Goal: Information Seeking & Learning: Find specific fact

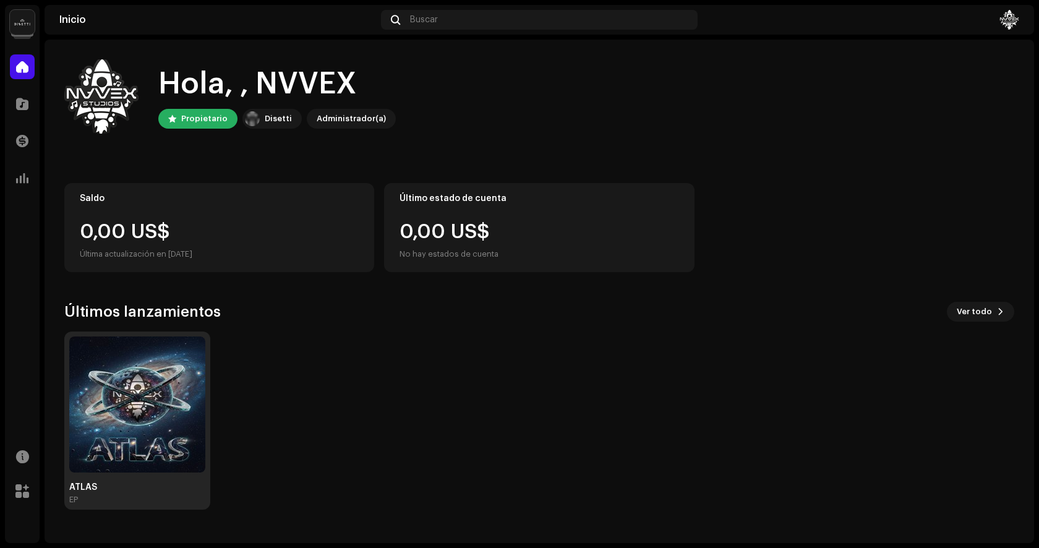
click at [159, 398] on img at bounding box center [137, 404] width 136 height 136
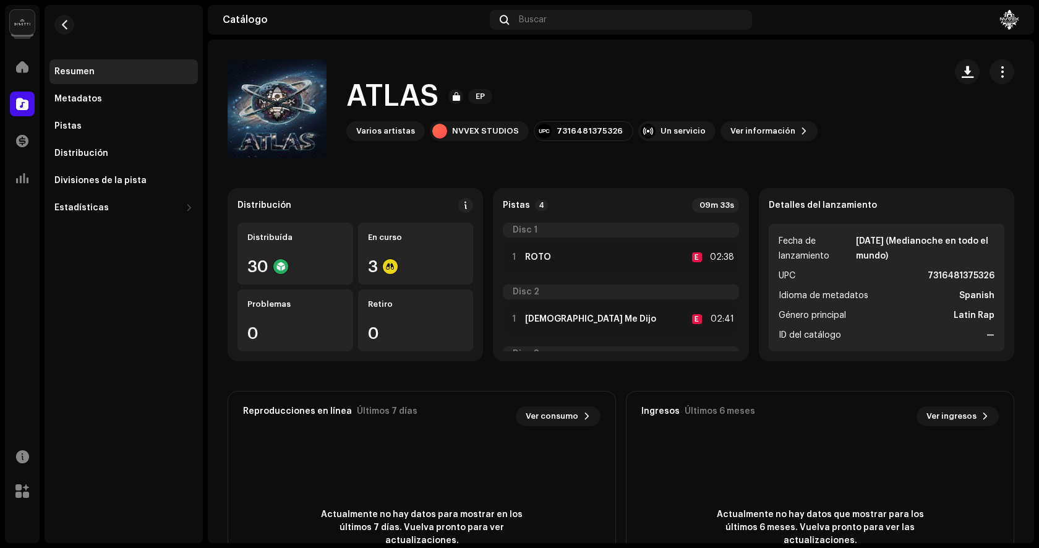
click at [381, 134] on div "Varios artistas" at bounding box center [385, 131] width 59 height 10
click at [597, 258] on div "1 ROTO E 02:38" at bounding box center [621, 257] width 236 height 35
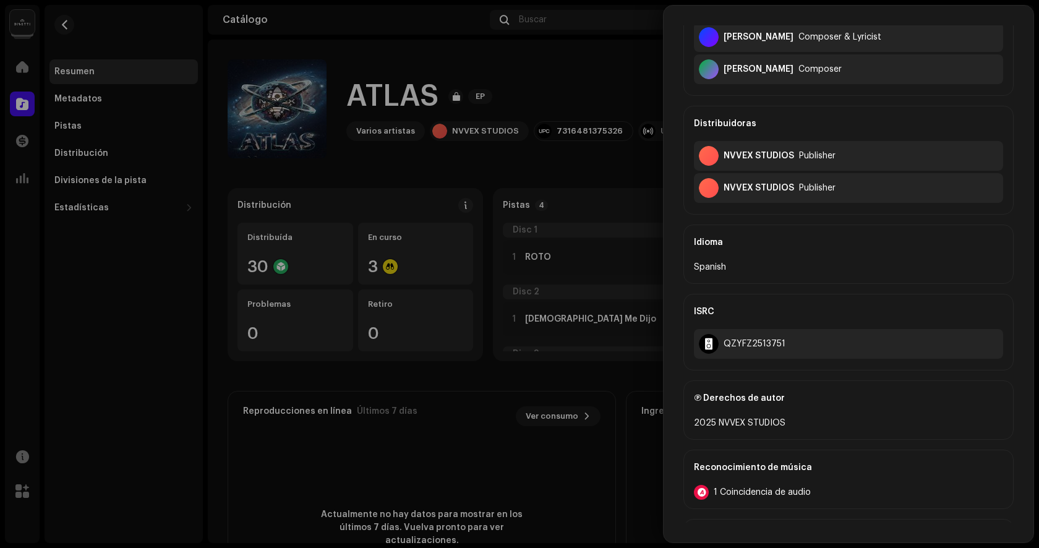
scroll to position [477, 0]
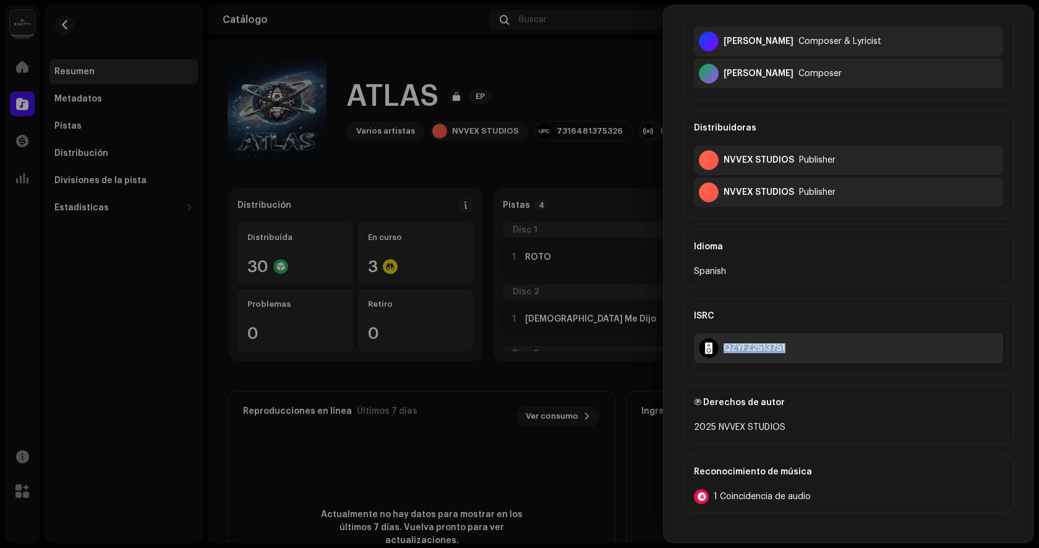
drag, startPoint x: 785, startPoint y: 345, endPoint x: 722, endPoint y: 351, distance: 63.4
click at [722, 351] on div "QZYFZ2513751" at bounding box center [848, 348] width 309 height 30
copy div "QZYFZ2513751"
click at [518, 169] on div at bounding box center [519, 274] width 1039 height 548
